Goal: Check status

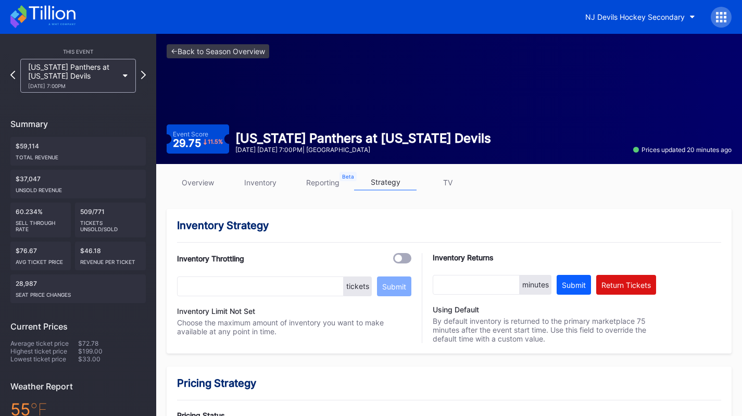
click at [38, 16] on icon at bounding box center [42, 16] width 65 height 23
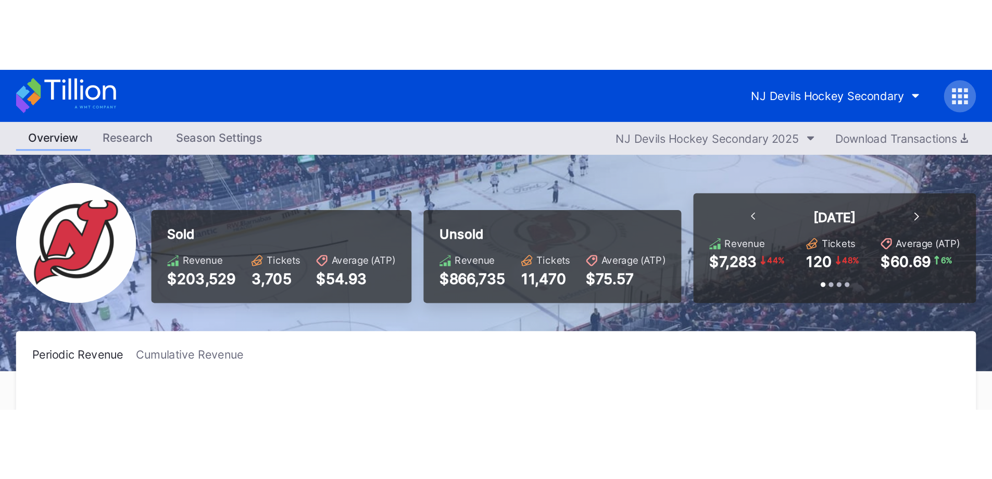
scroll to position [102, 0]
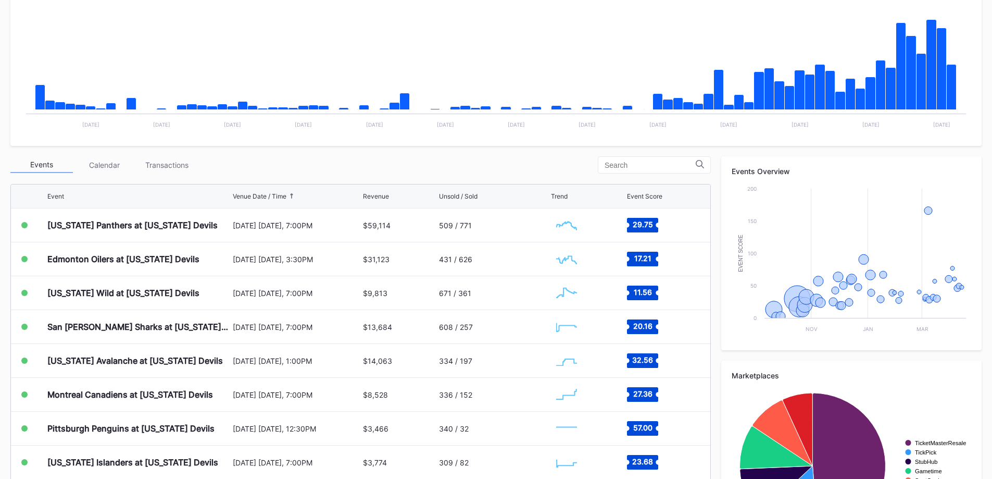
scroll to position [309, 0]
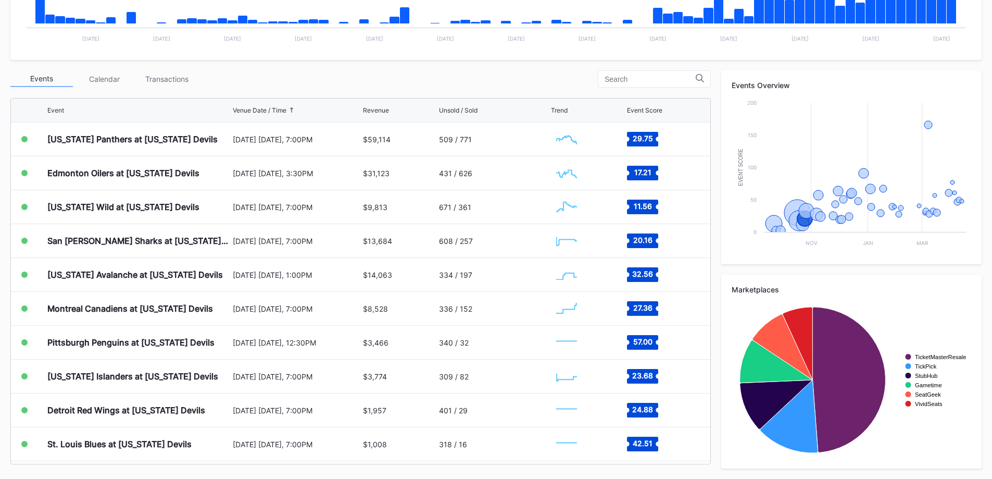
click at [188, 84] on div "Transactions" at bounding box center [166, 79] width 62 height 16
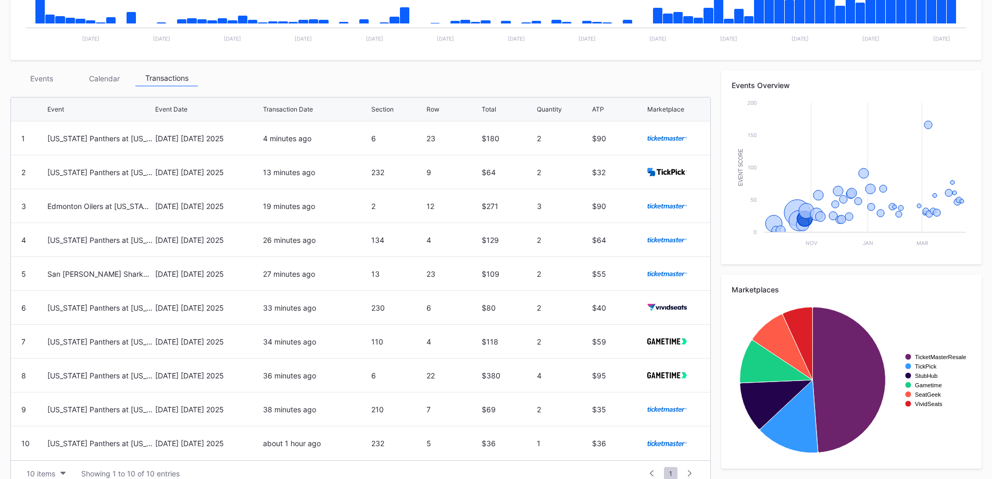
click at [314, 131] on div "4 minutes ago" at bounding box center [315, 137] width 105 height 33
